Goal: Information Seeking & Learning: Learn about a topic

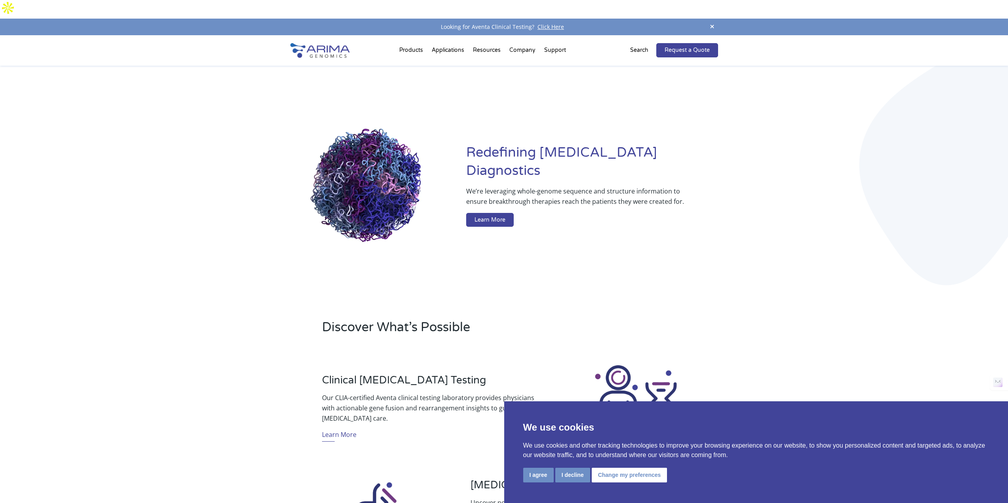
click at [717, 254] on div "Redefining [MEDICAL_DATA] Diagnostics We’re leveraging whole-genome sequence an…" at bounding box center [504, 187] width 428 height 243
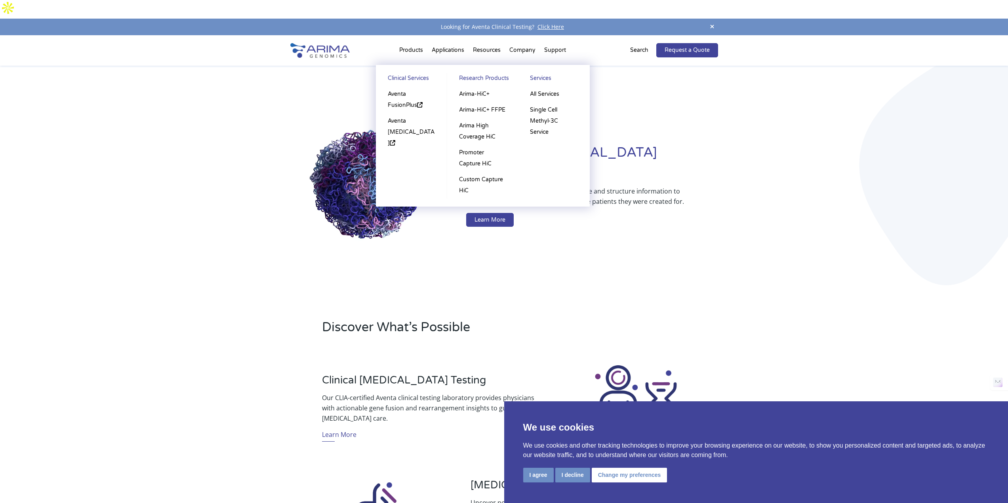
click at [412, 38] on li "Products Clinical Services Aventa FusionPlus Aventa [MEDICAL_DATA] Research Pro…" at bounding box center [411, 51] width 32 height 27
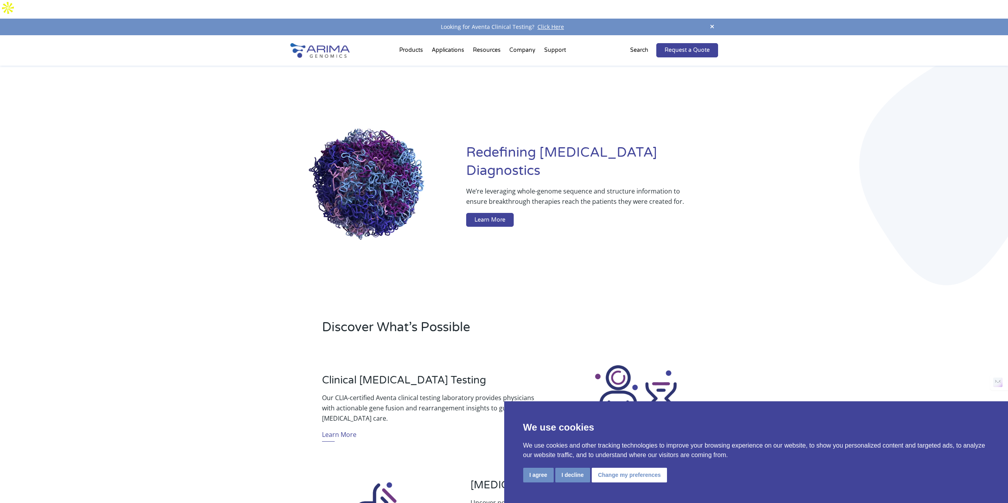
click at [774, 271] on div "Redefining [MEDICAL_DATA] Diagnostics We’re leveraging whole-genome sequence an…" at bounding box center [504, 187] width 1008 height 243
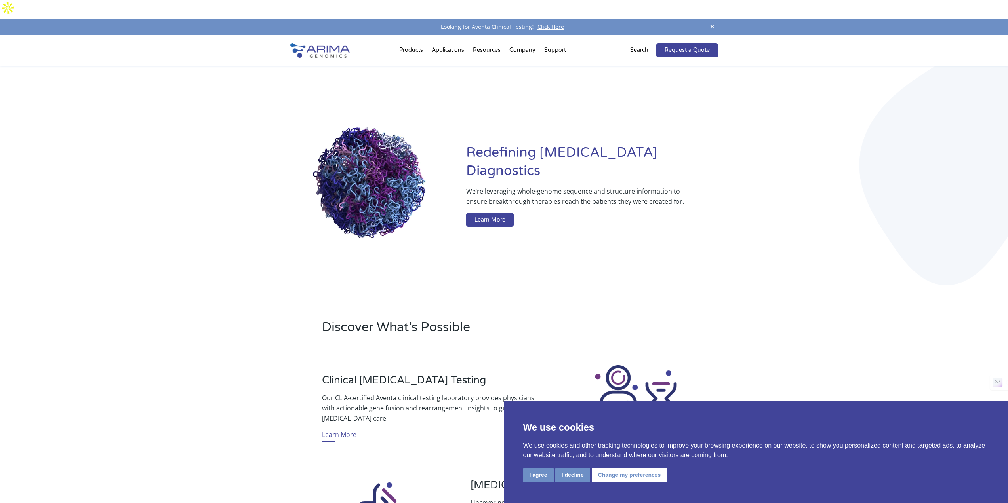
click at [774, 271] on div "Redefining [MEDICAL_DATA] Diagnostics We’re leveraging whole-genome sequence an…" at bounding box center [504, 187] width 1008 height 243
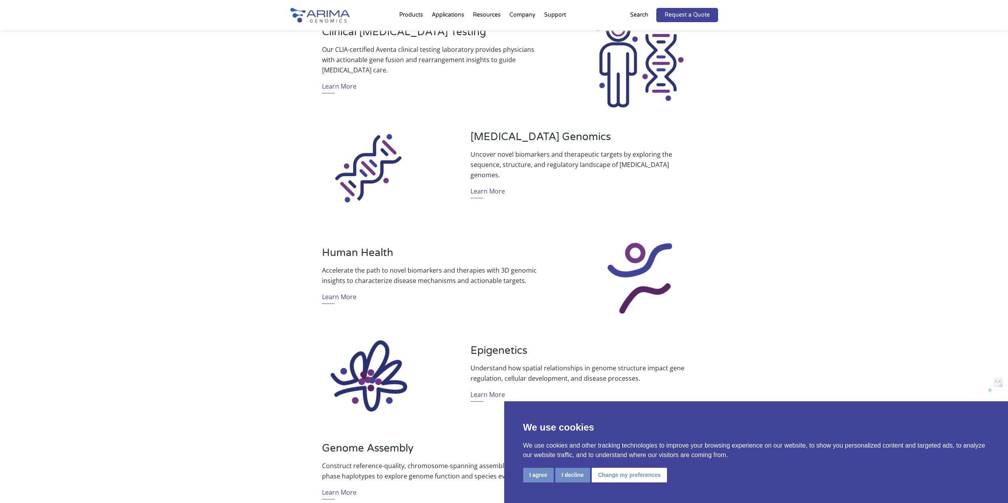
click at [773, 272] on div "Discover What’s Possible Clinical [MEDICAL_DATA] Testing Our CLIA-certified Ave…" at bounding box center [504, 254] width 1008 height 588
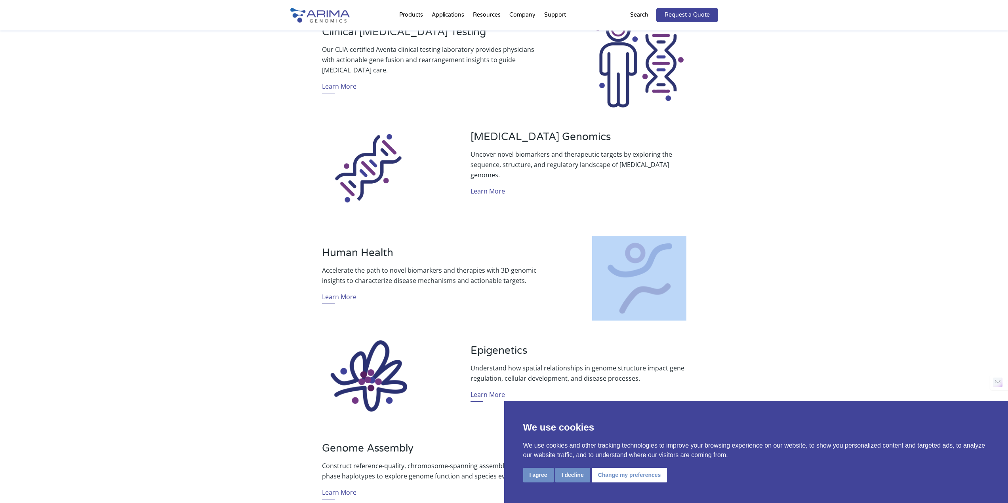
click at [773, 272] on div "Discover What’s Possible Clinical [MEDICAL_DATA] Testing Our CLIA-certified Ave…" at bounding box center [504, 254] width 1008 height 588
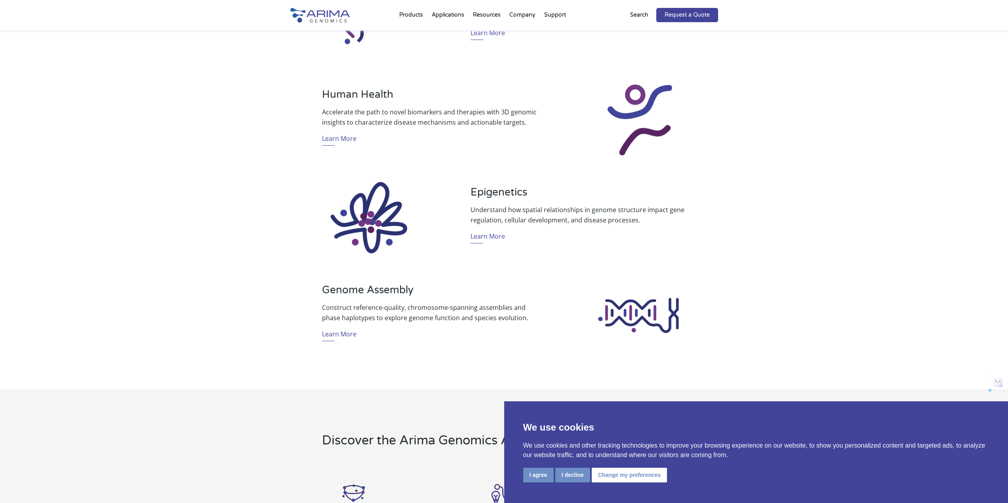
click at [795, 281] on div "Discover What’s Possible Clinical [MEDICAL_DATA] Testing Our CLIA-certified Ave…" at bounding box center [504, 95] width 1008 height 588
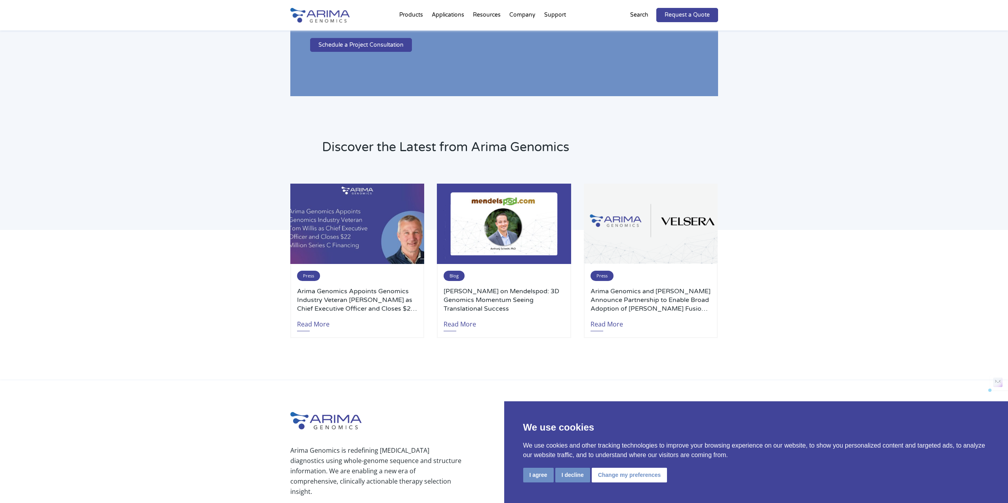
scroll to position [1719, 0]
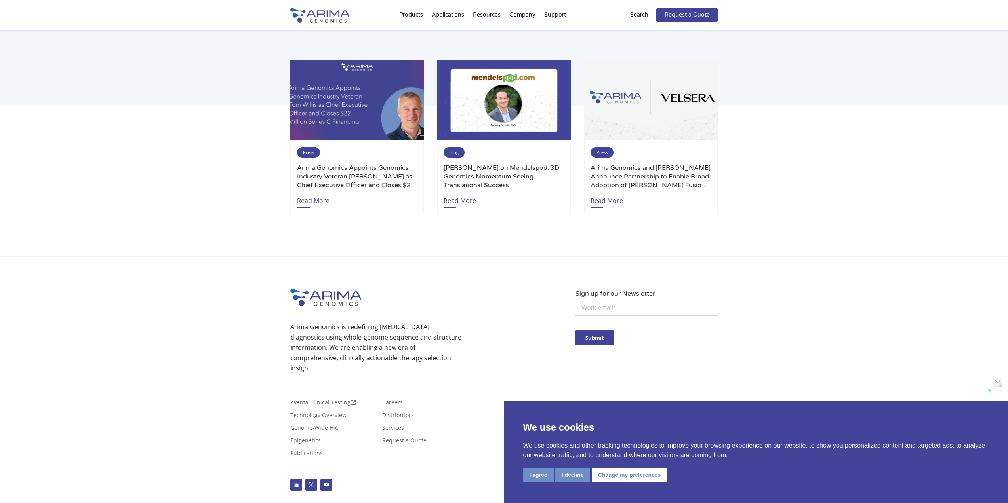
click at [840, 303] on div "Arima Genomics is redefining [MEDICAL_DATA] diagnostics using whole-genome sequ…" at bounding box center [504, 394] width 1008 height 275
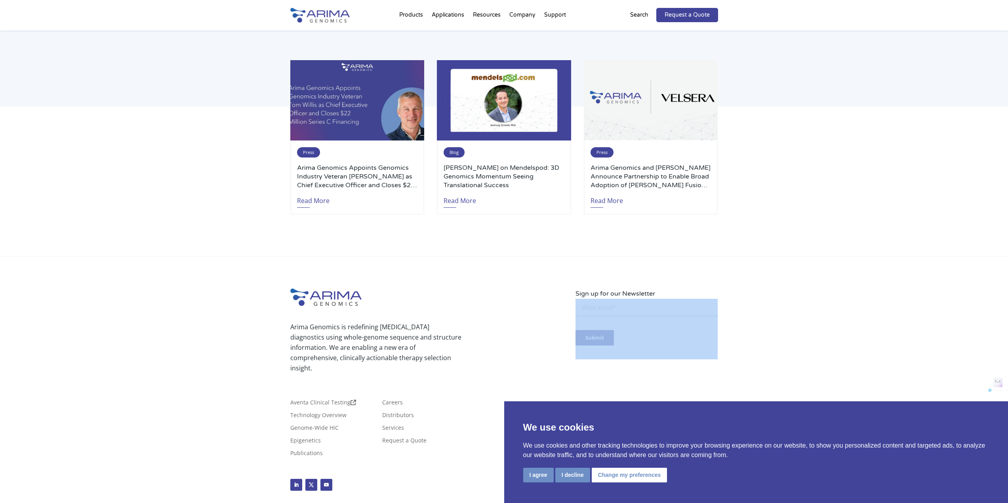
click at [840, 303] on div "Arima Genomics is redefining [MEDICAL_DATA] diagnostics using whole-genome sequ…" at bounding box center [504, 394] width 1008 height 275
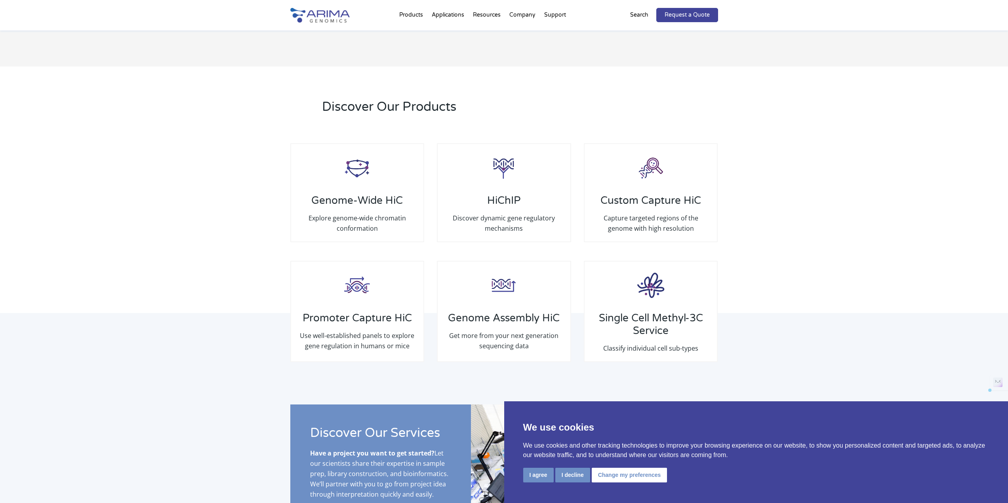
click at [840, 303] on div "Discover Our Products Genome-Wide HiC Explore genome-wide chromatin conformatio…" at bounding box center [504, 236] width 1008 height 338
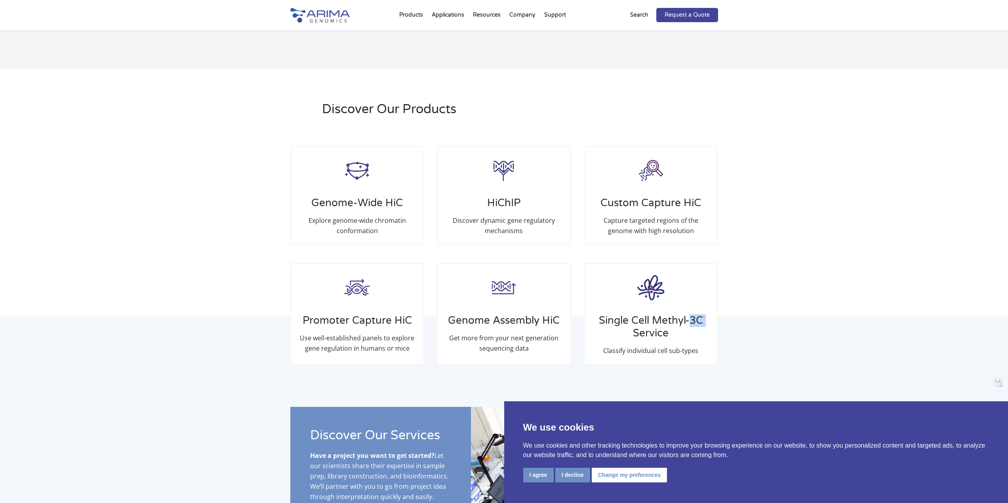
click at [840, 303] on div "Discover Our Products Genome-Wide HiC Explore genome-wide chromatin conformatio…" at bounding box center [504, 238] width 1008 height 338
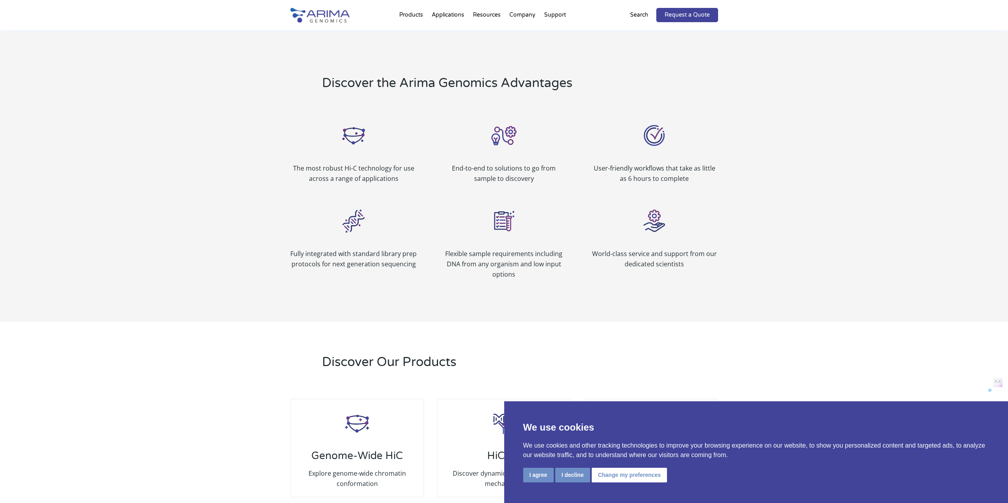
click at [840, 303] on div "Redefining [MEDICAL_DATA] Diagnostics We’re leveraging whole-genome sequence an…" at bounding box center [504, 156] width 1008 height 1910
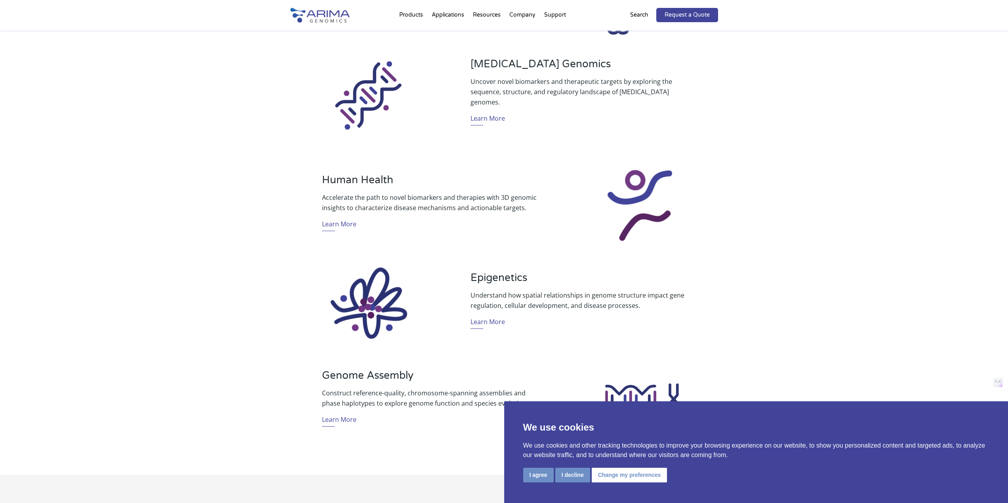
click at [840, 303] on div "Discover What’s Possible Clinical [MEDICAL_DATA] Testing Our CLIA-certified Ave…" at bounding box center [504, 181] width 1008 height 588
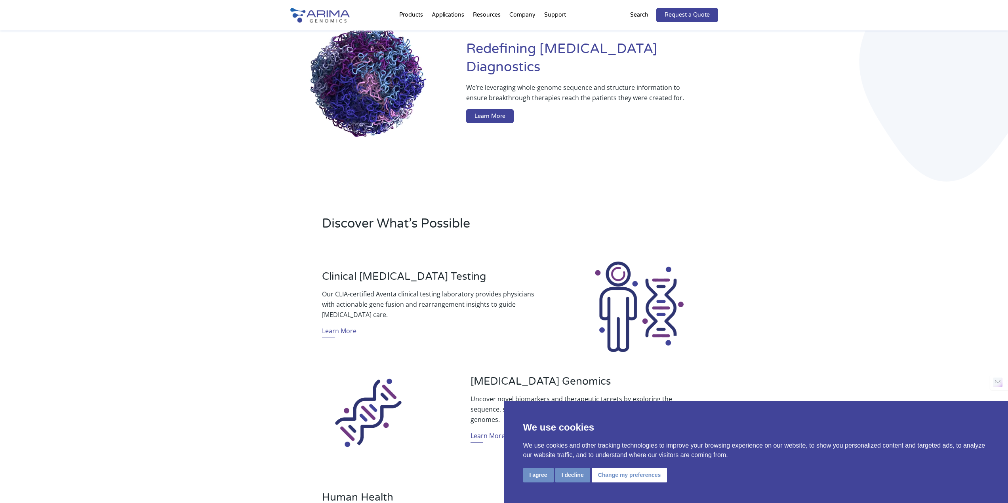
click at [840, 303] on div "Discover What’s Possible Clinical [MEDICAL_DATA] Testing Our CLIA-certified Ave…" at bounding box center [504, 498] width 1008 height 588
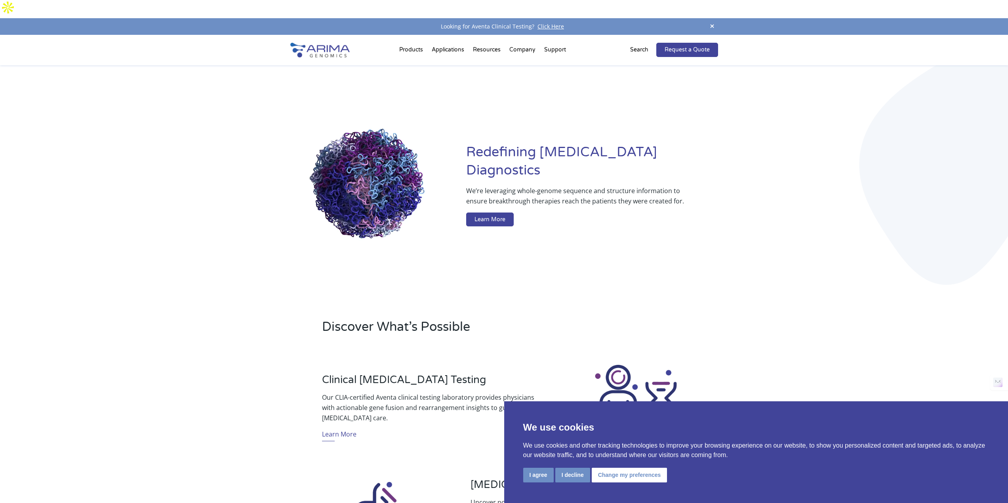
scroll to position [0, 0]
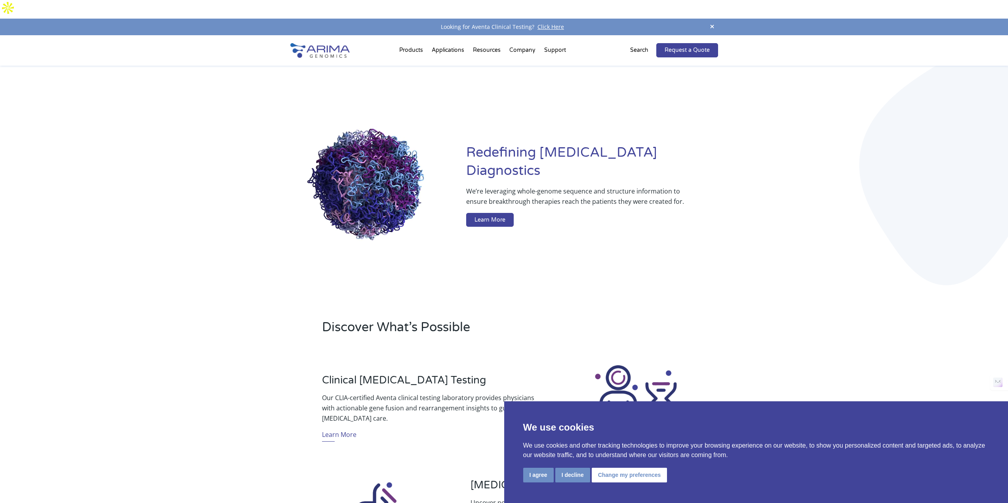
click at [870, 133] on div "Redefining [MEDICAL_DATA] Diagnostics We’re leveraging whole-genome sequence an…" at bounding box center [504, 187] width 1008 height 243
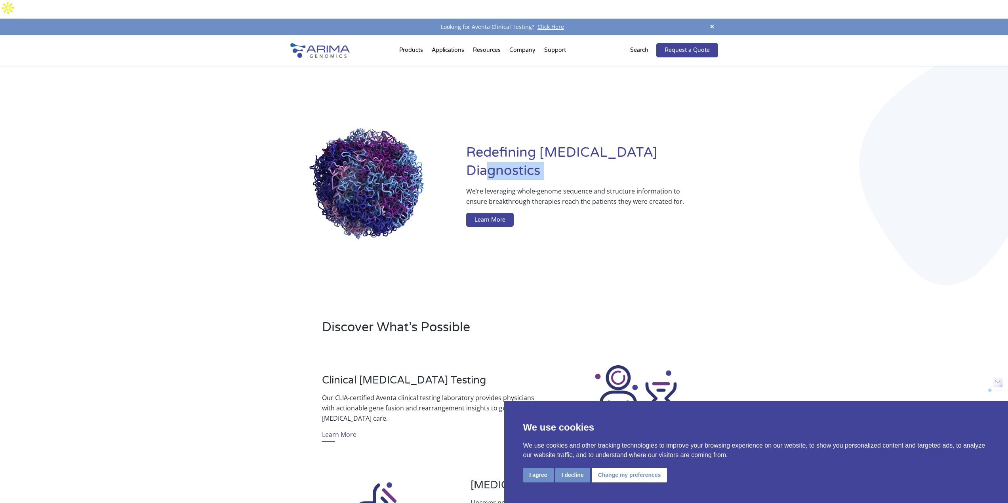
click at [870, 133] on div "Redefining [MEDICAL_DATA] Diagnostics We’re leveraging whole-genome sequence an…" at bounding box center [504, 187] width 1008 height 243
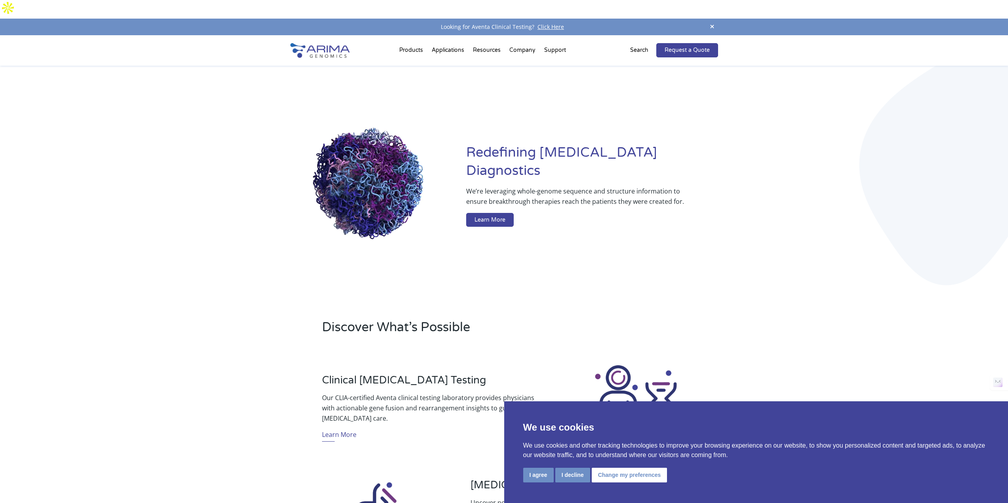
click at [95, 141] on div "Redefining [MEDICAL_DATA] Diagnostics We’re leveraging whole-genome sequence an…" at bounding box center [504, 187] width 1008 height 243
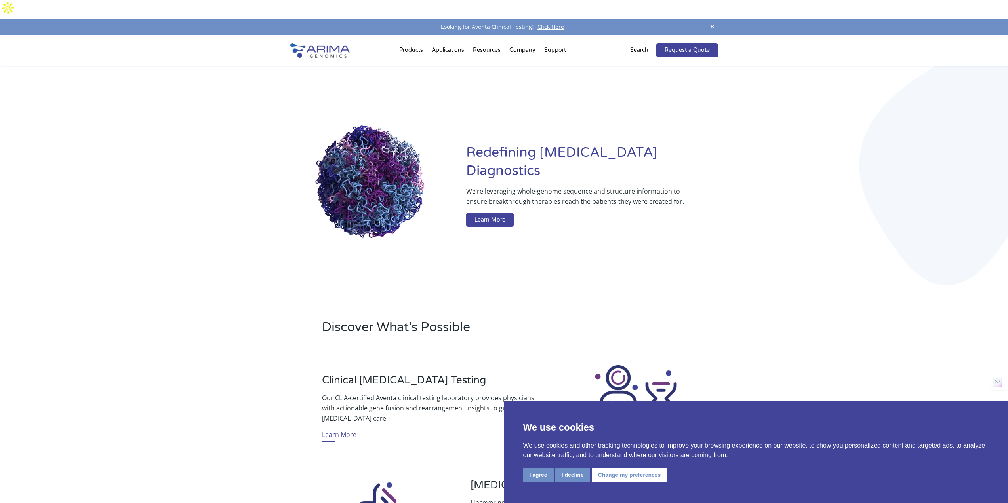
click at [856, 240] on div "Redefining [MEDICAL_DATA] Diagnostics We’re leveraging whole-genome sequence an…" at bounding box center [504, 187] width 1008 height 243
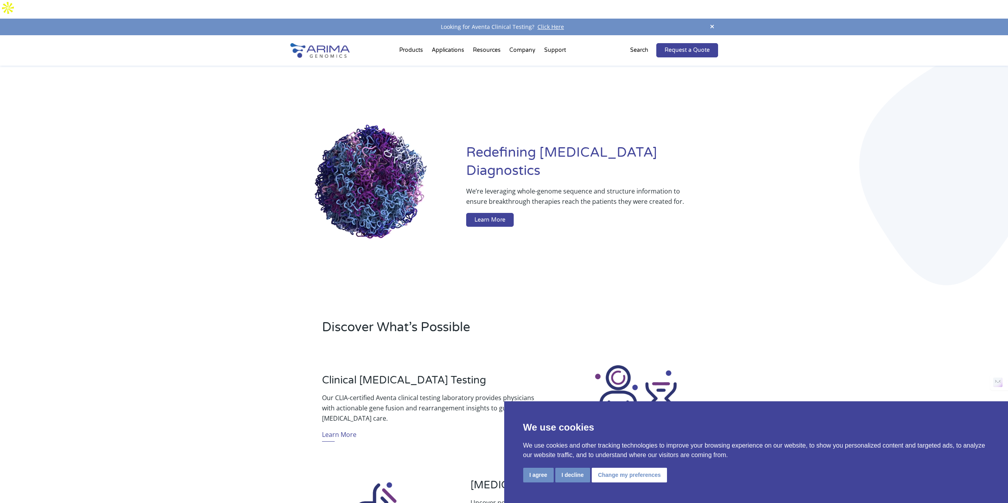
click at [845, 148] on div "Redefining [MEDICAL_DATA] Diagnostics We’re leveraging whole-genome sequence an…" at bounding box center [504, 187] width 1008 height 243
